Goal: Check status

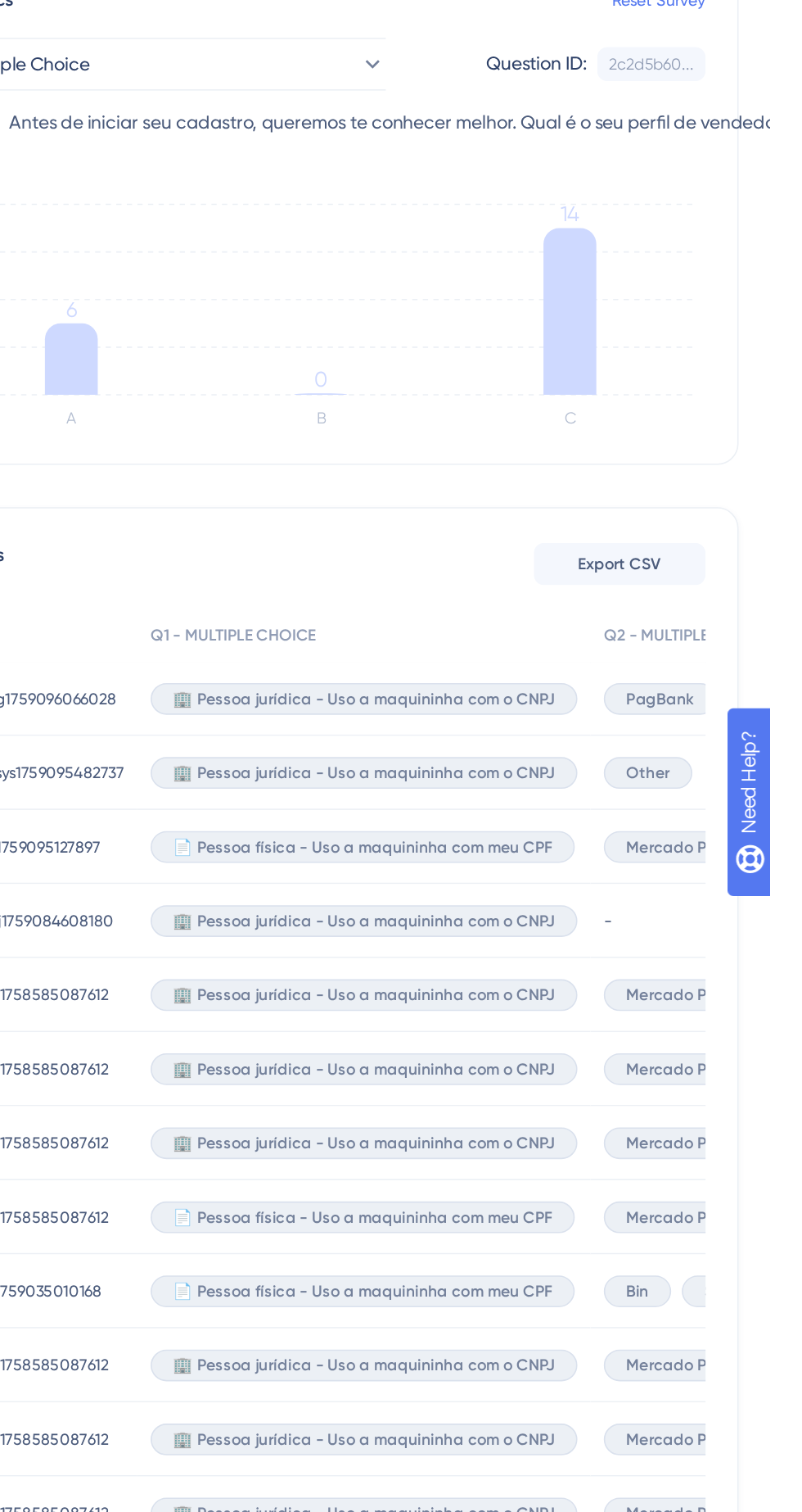
click at [752, 1009] on span "Mercado Pago" at bounding box center [748, 1013] width 69 height 13
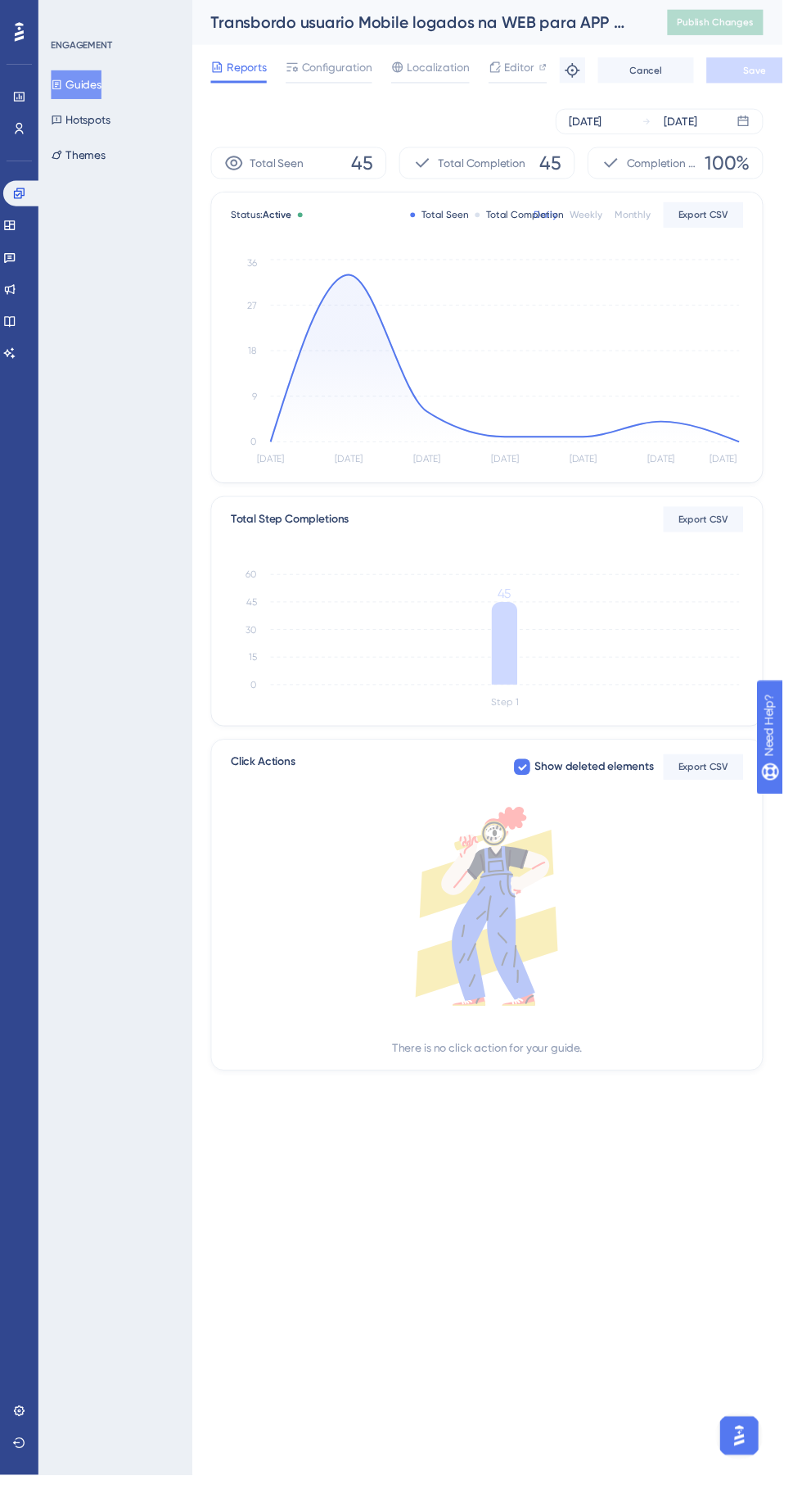
click at [741, 470] on tspan "[DATE]" at bounding box center [742, 471] width 27 height 11
click at [780, 440] on div "Status: Active Total Seen Total Completion Daily Weekly Monthly Export CSV Sep …" at bounding box center [500, 346] width 565 height 297
click at [755, 454] on icon "Sep 22 Sep 23 Sep 24 Sep 25 Sep 26 Sep 27 Sep 28 0 9 18 27 36" at bounding box center [500, 372] width 526 height 220
click at [746, 448] on icon at bounding box center [518, 367] width 481 height 171
click at [718, 442] on icon at bounding box center [518, 367] width 481 height 171
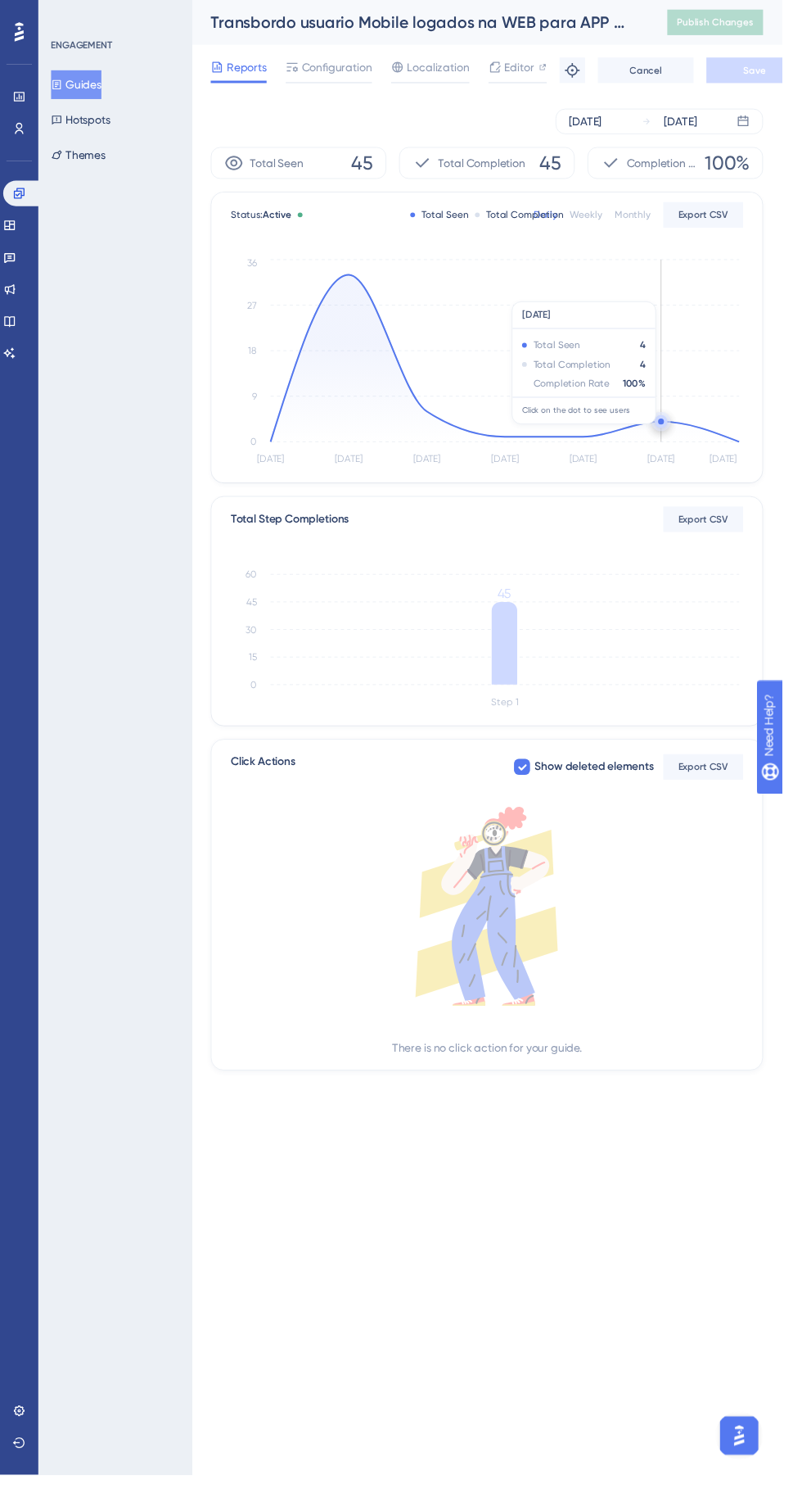
click at [761, 130] on icon at bounding box center [762, 124] width 13 height 13
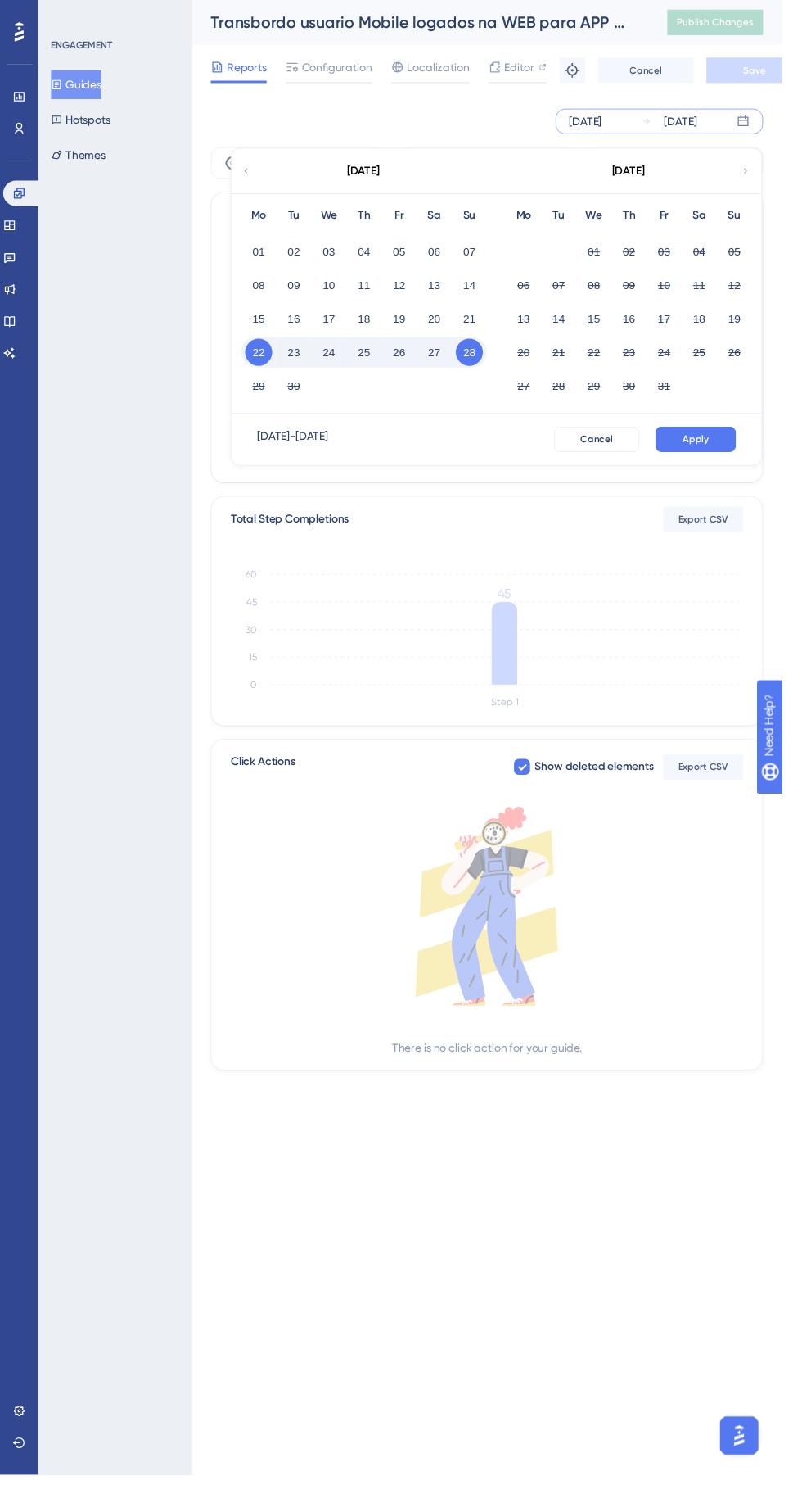
click at [447, 361] on button "27" at bounding box center [446, 361] width 27 height 27
click at [480, 361] on button "28" at bounding box center [481, 361] width 27 height 27
click at [732, 442] on button "Apply" at bounding box center [714, 450] width 82 height 27
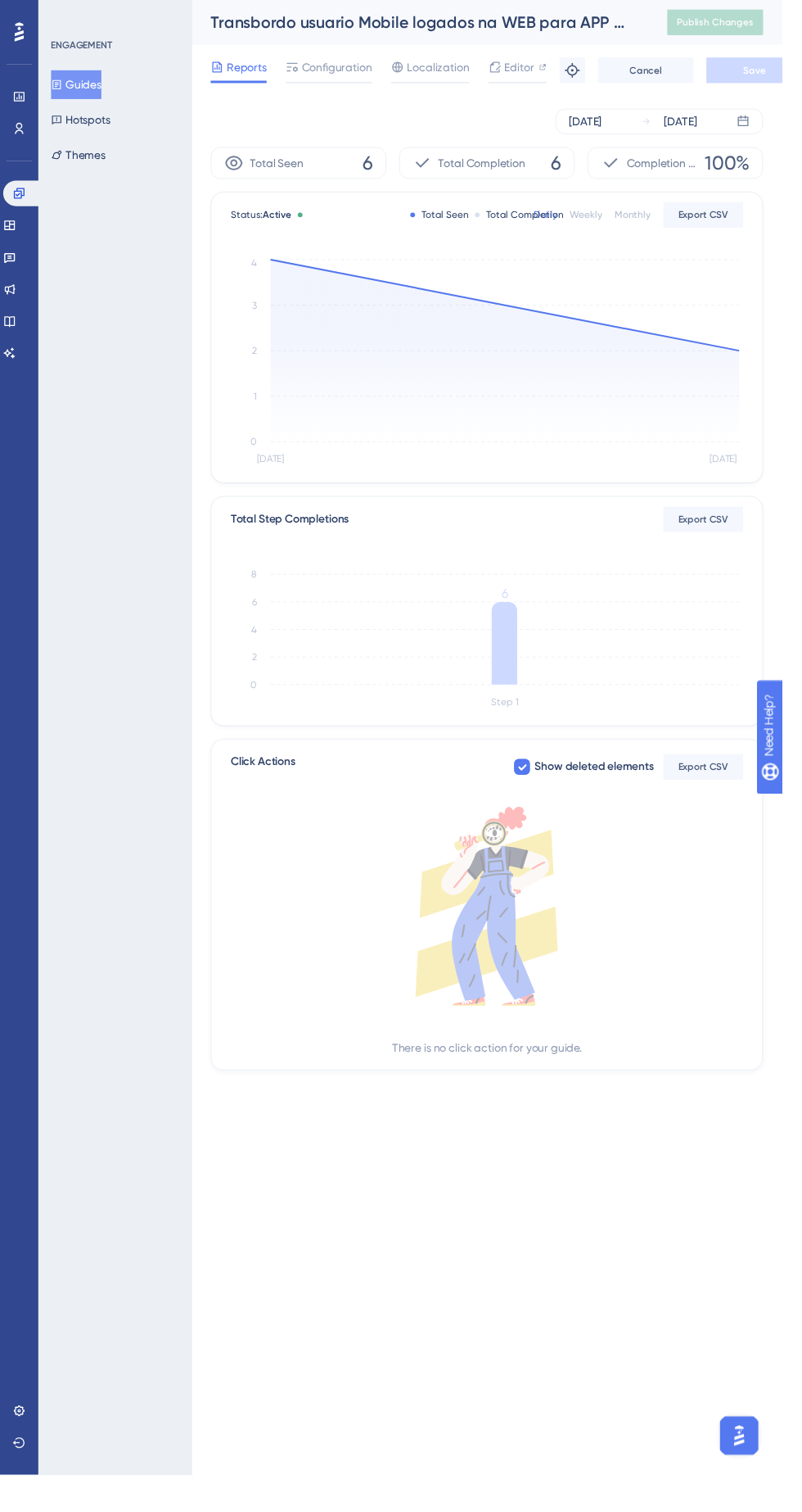
click at [537, 675] on icon "Step 1 0 2 4 6 8 6" at bounding box center [500, 652] width 526 height 156
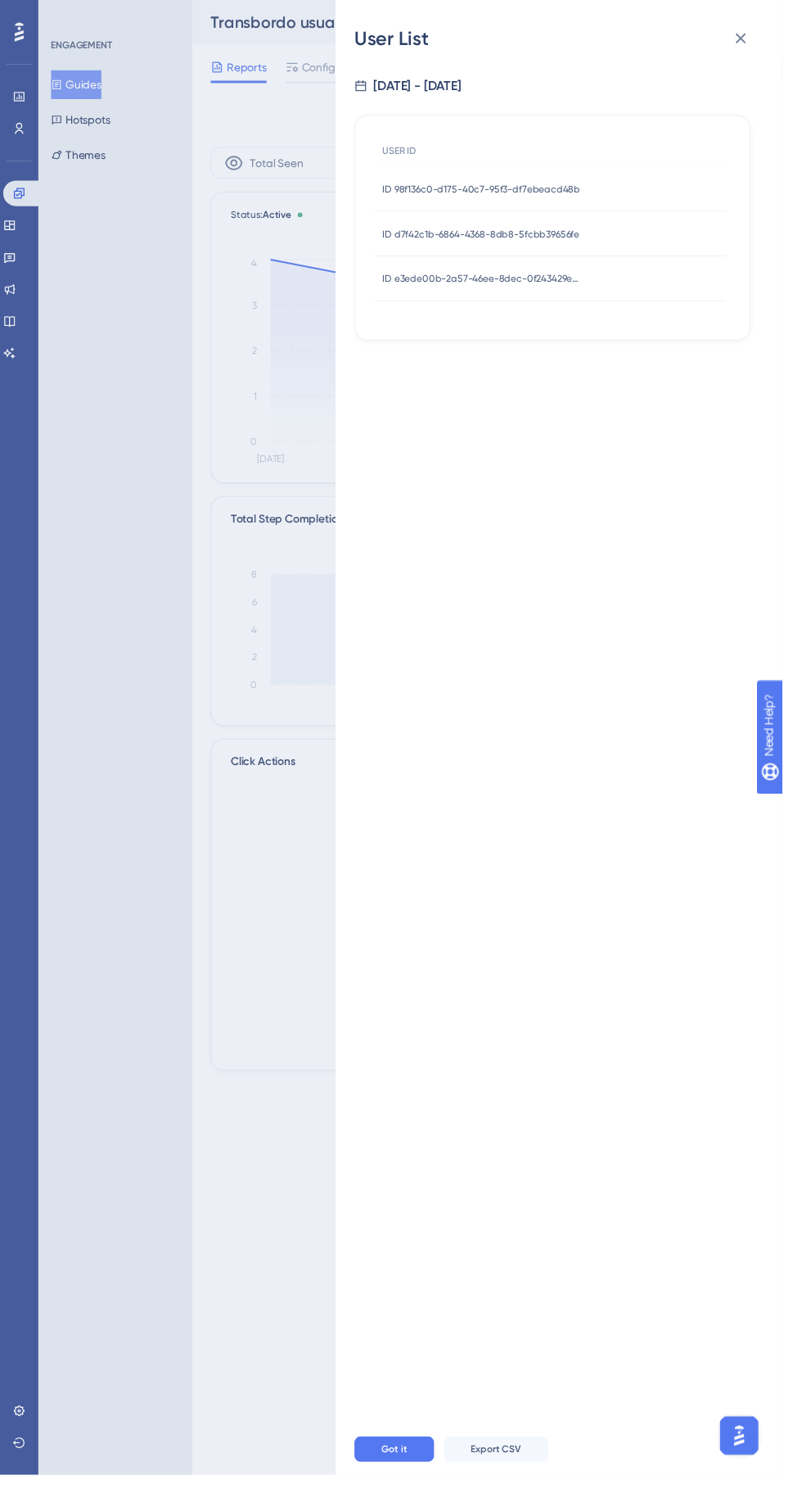
click at [595, 192] on span "ID 98f136c0-d175-40c7-95f3-df7ebeacd48b" at bounding box center [494, 193] width 203 height 13
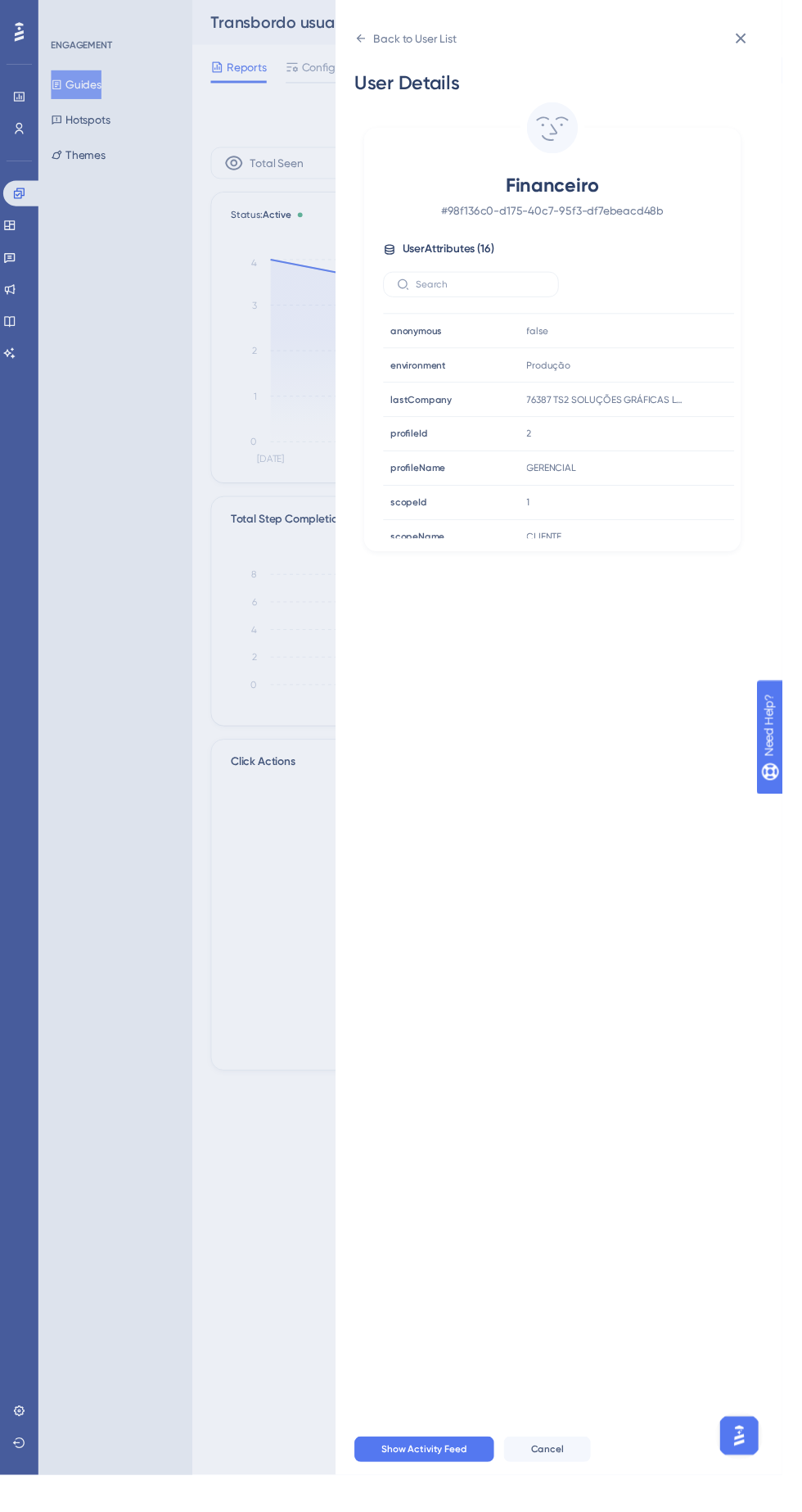
scroll to position [320, 0]
click at [769, 42] on icon at bounding box center [759, 39] width 20 height 20
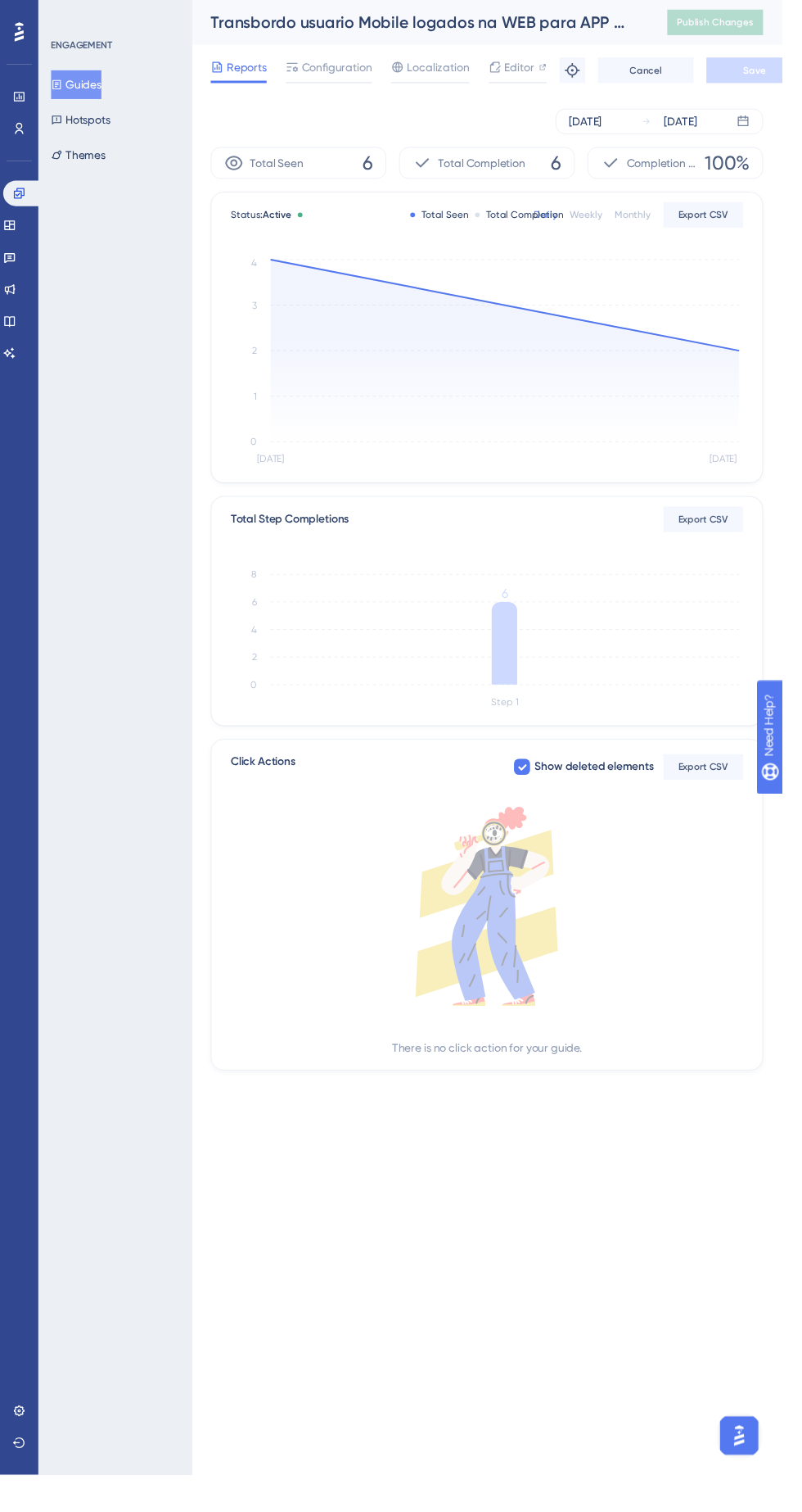
click at [522, 670] on icon at bounding box center [517, 660] width 27 height 85
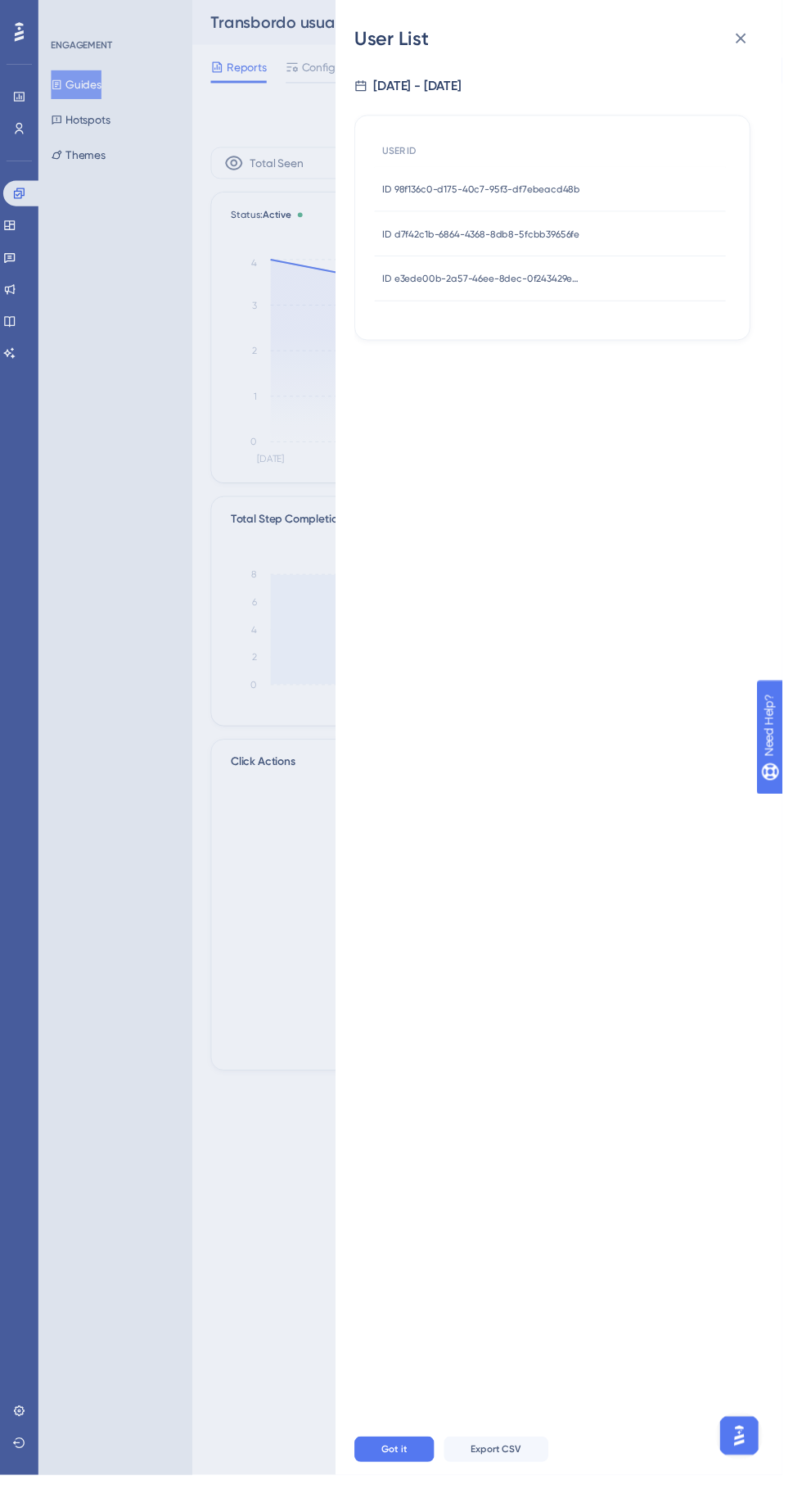
click at [594, 239] on span "ID d7f42c1b-6864-4368-8db8-5fcbb39656fe" at bounding box center [494, 240] width 203 height 13
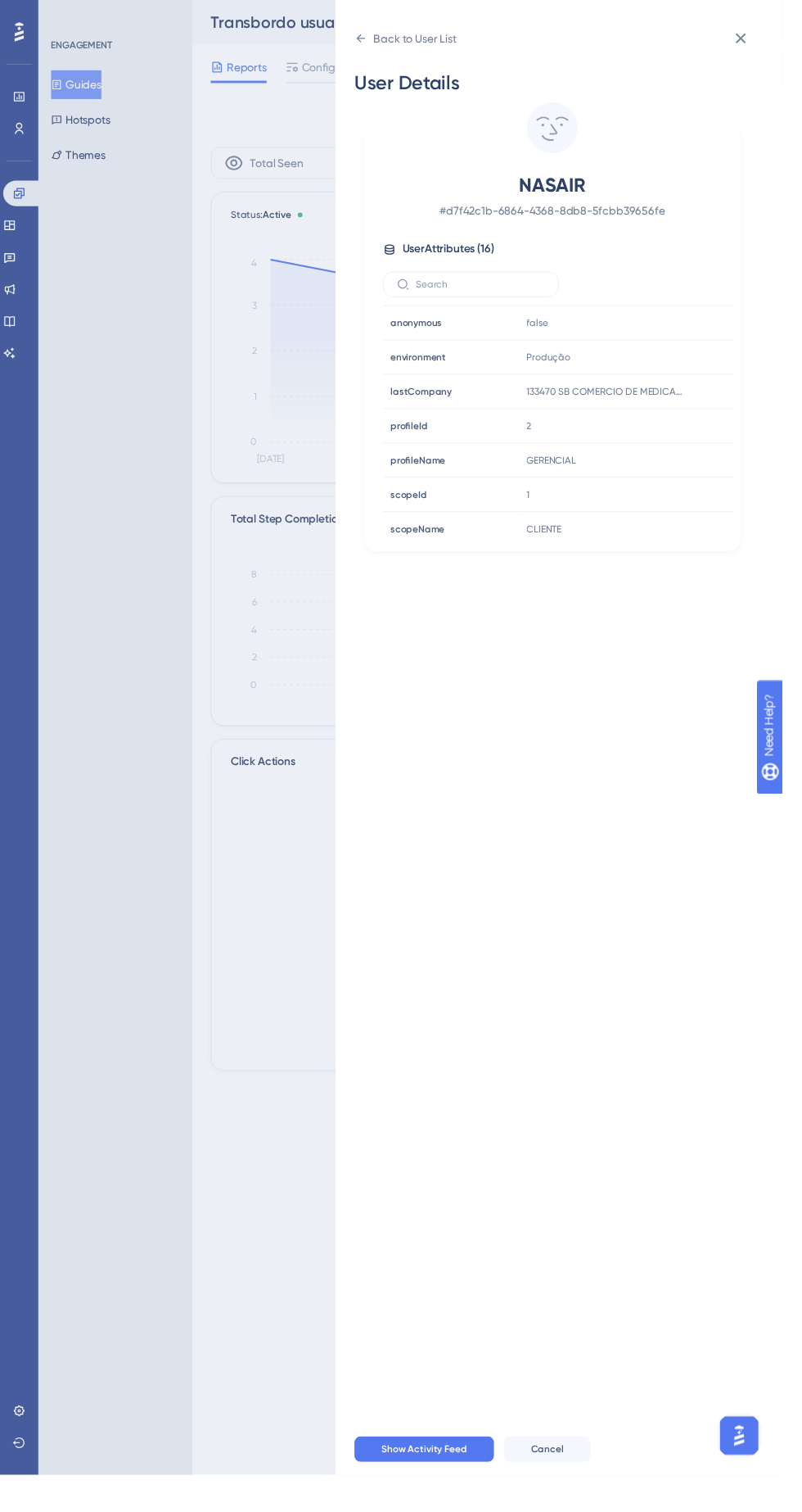
scroll to position [316, 0]
click at [408, 31] on div "Back to User List" at bounding box center [425, 39] width 85 height 20
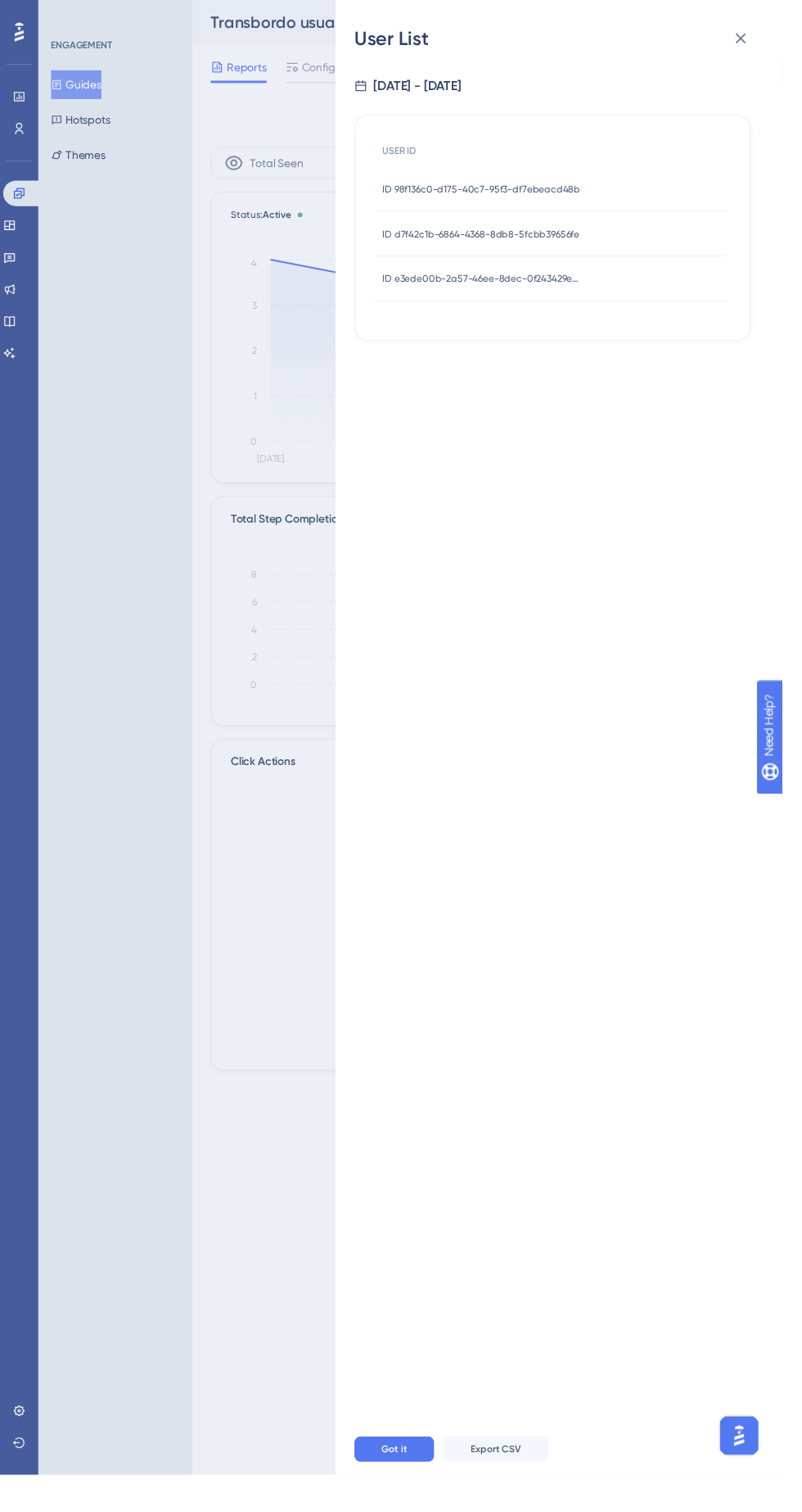
click at [597, 285] on span "ID e3ede00b-2a57-46ee-8dec-0f243429e766" at bounding box center [495, 285] width 204 height 13
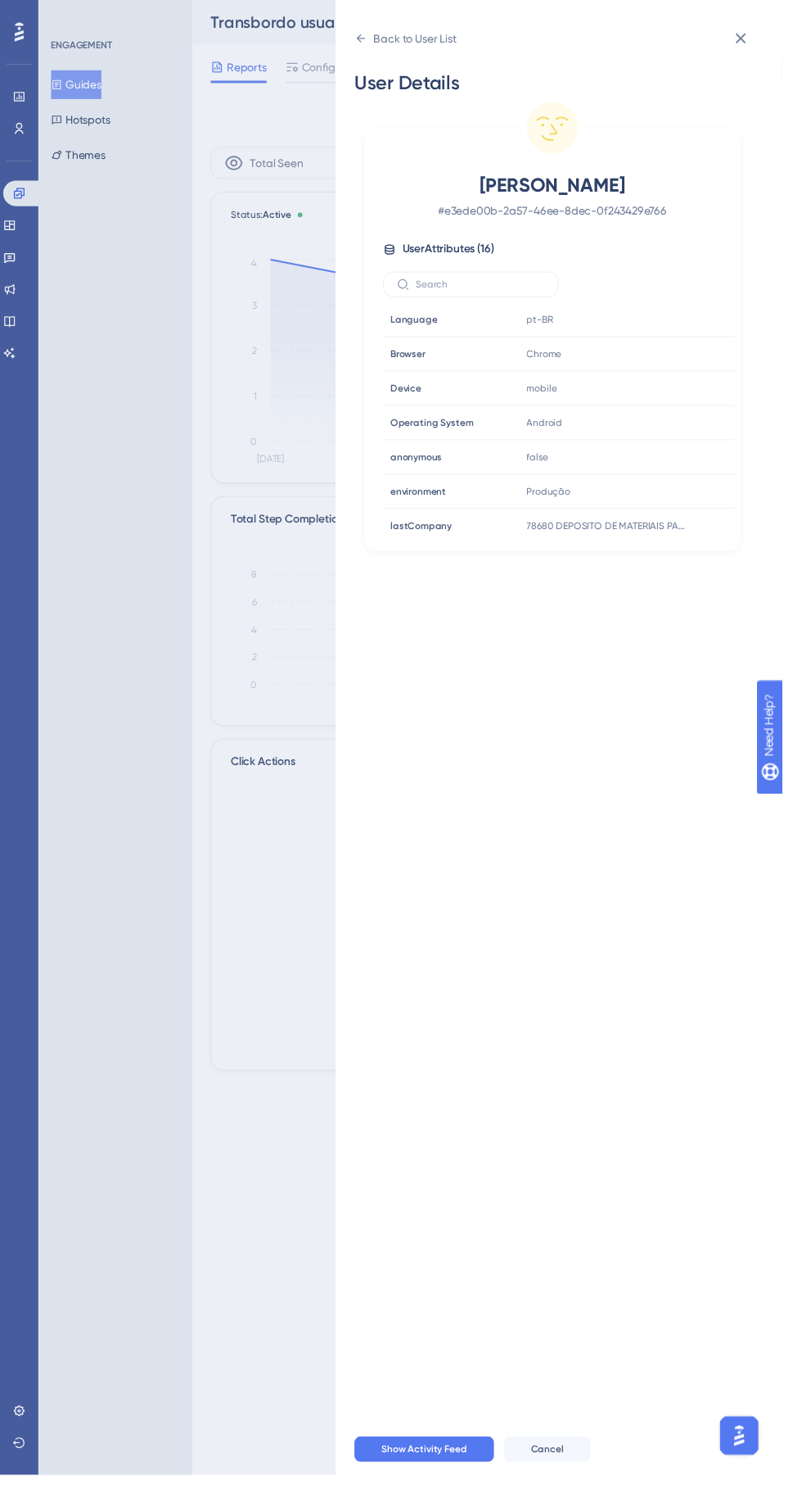
scroll to position [198, 0]
click at [407, 51] on div "Back to User List" at bounding box center [416, 40] width 105 height 27
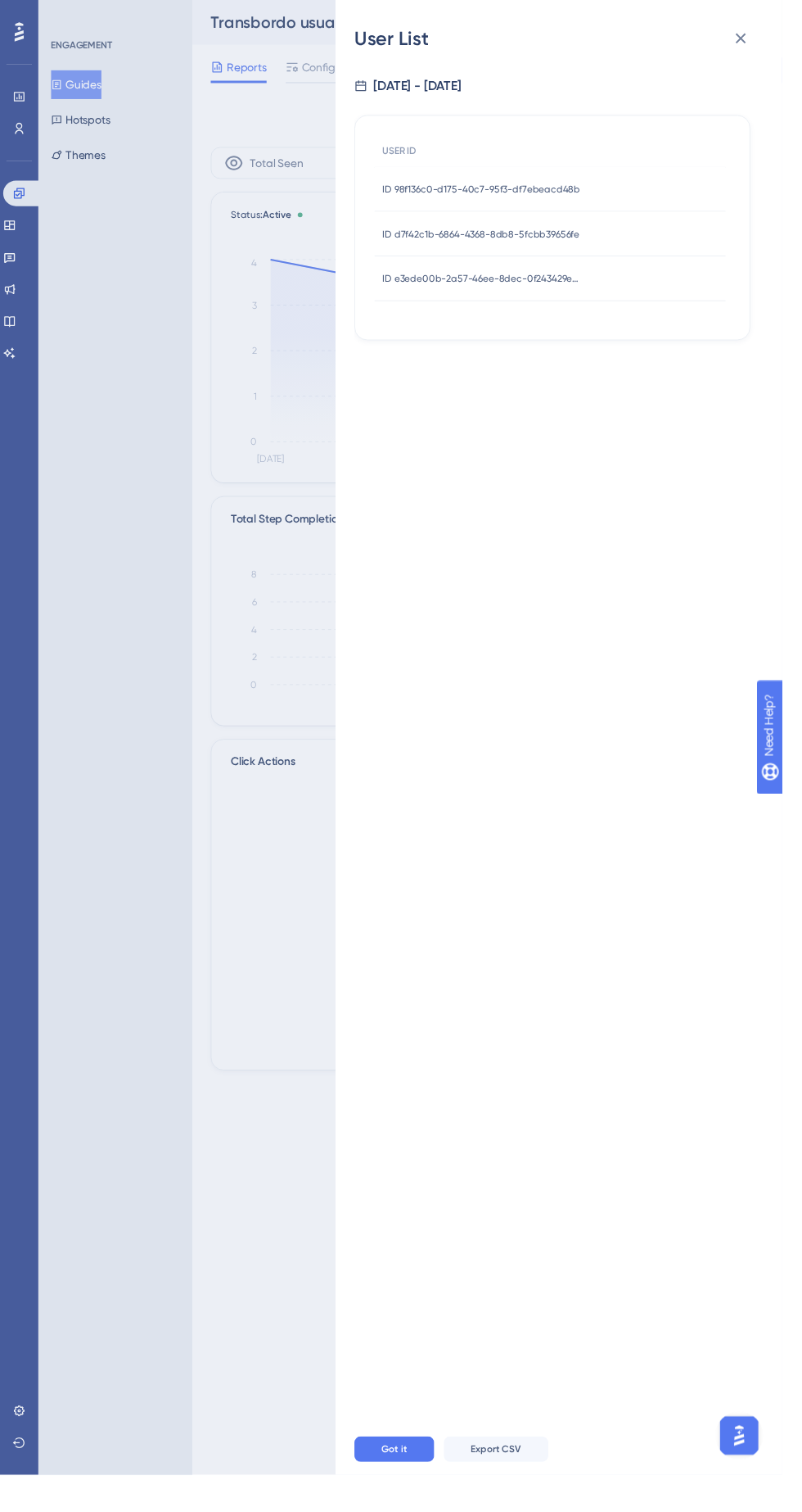
click at [288, 1324] on div "User List 9/27/2025 - 9/28/2025 USER ID ID 98f136c0-d175-40c7-95f3-df7ebeacd48b…" at bounding box center [401, 756] width 802 height 1512
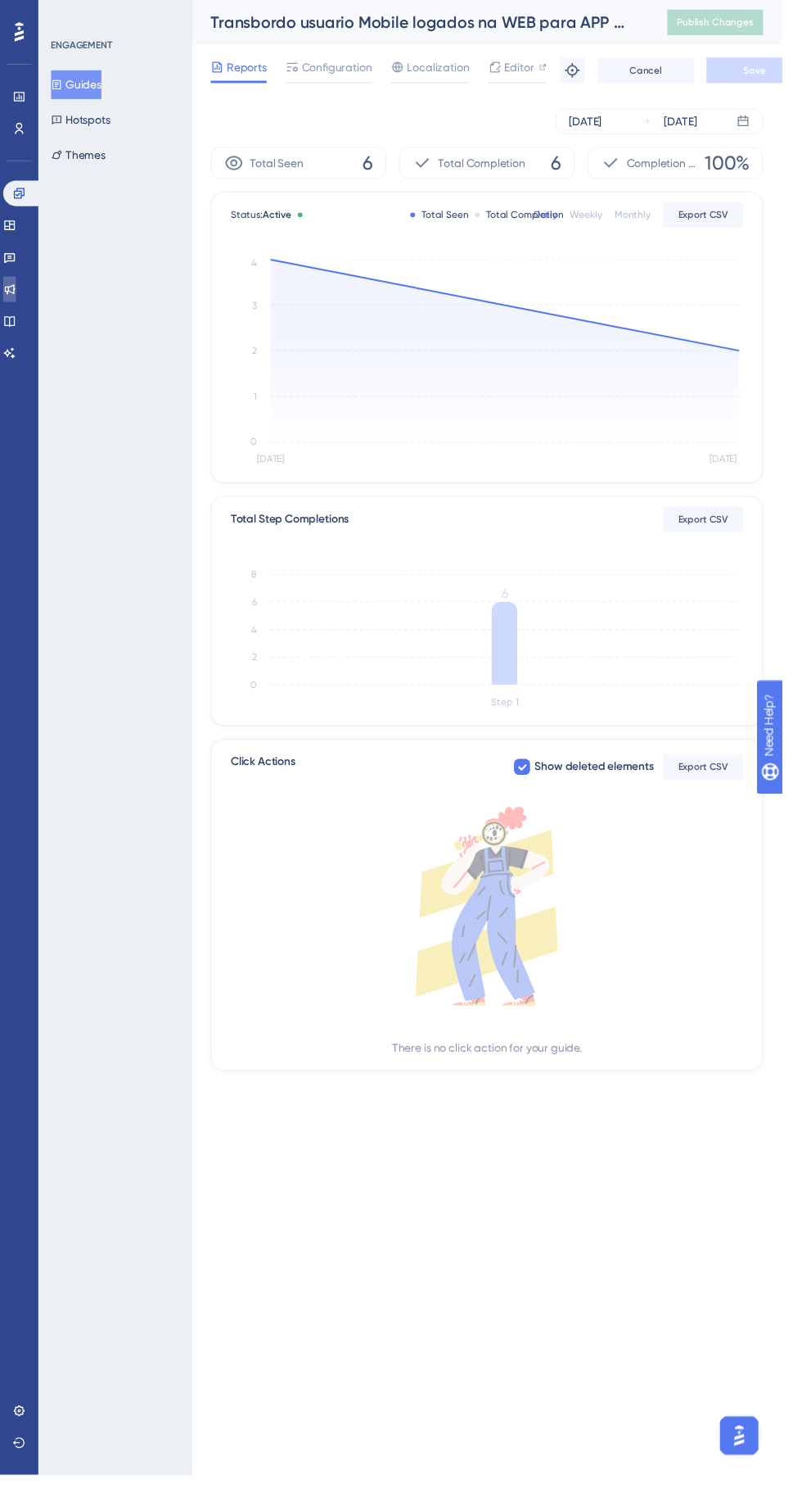
click at [16, 296] on icon at bounding box center [9, 296] width 13 height 13
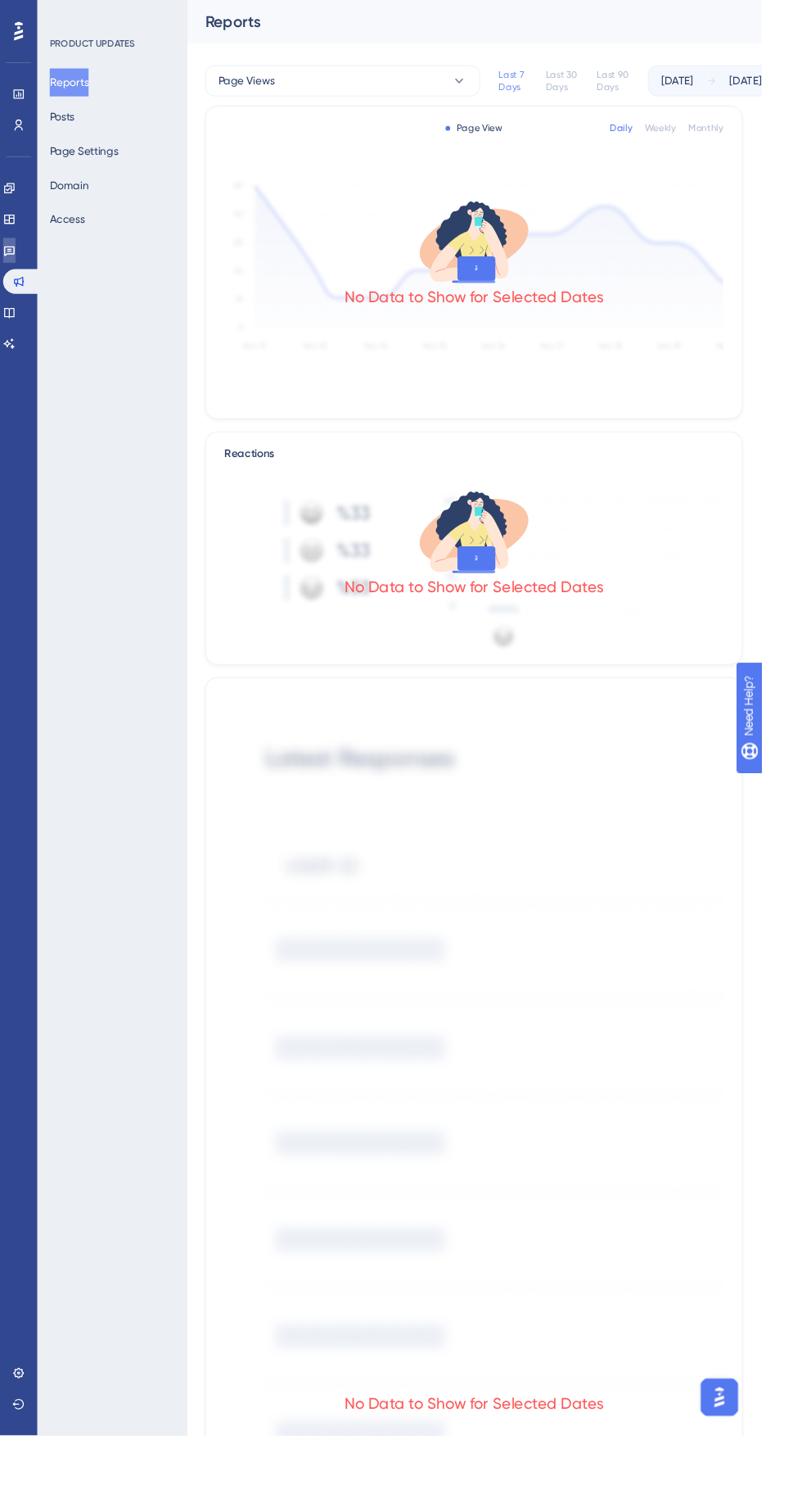
click at [16, 261] on icon at bounding box center [9, 263] width 13 height 13
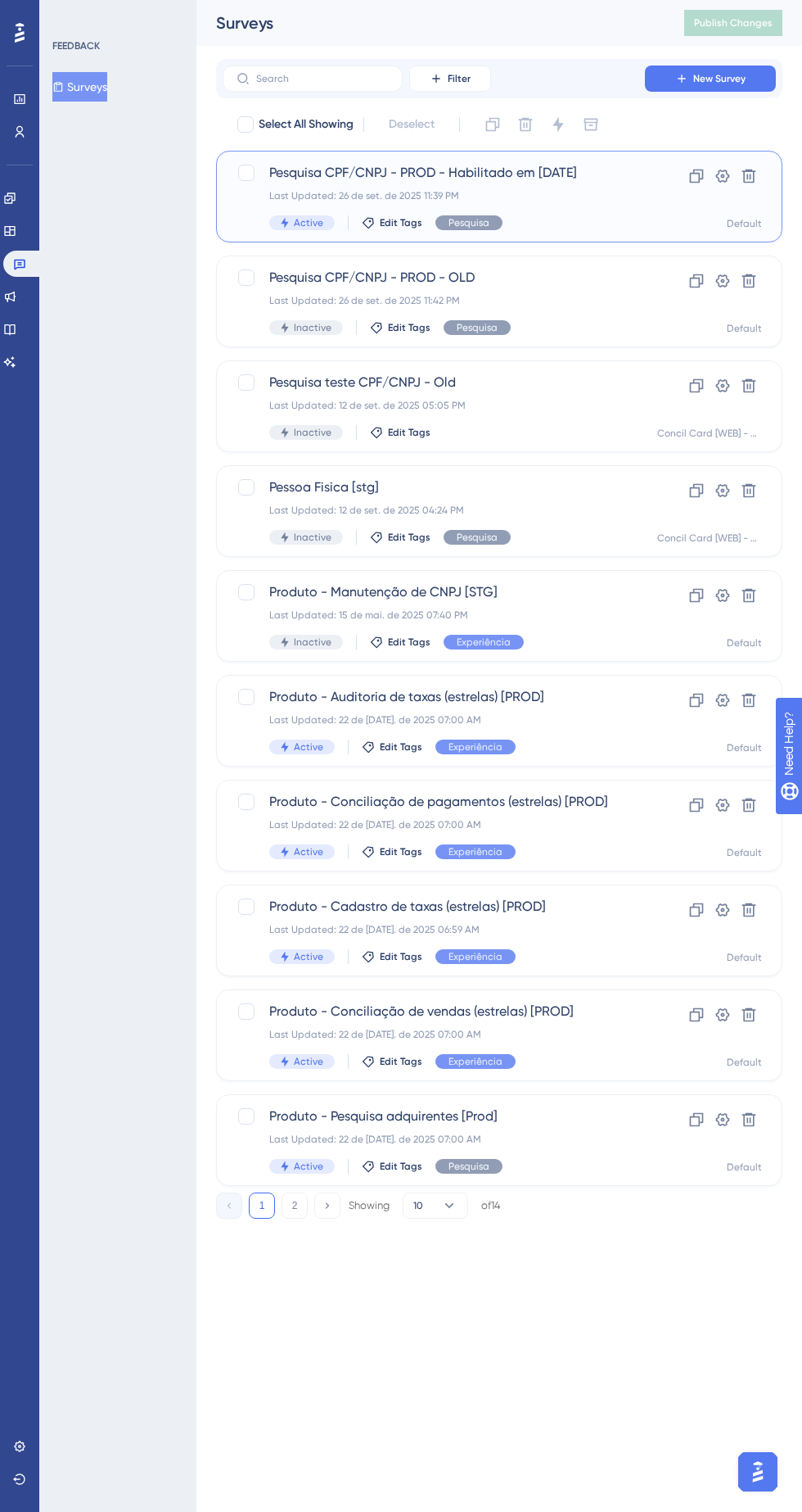
click at [445, 180] on span "Pesquisa CPF/CNPJ - PROD - Habilitado em [DATE]" at bounding box center [434, 173] width 329 height 20
